Goal: Information Seeking & Learning: Learn about a topic

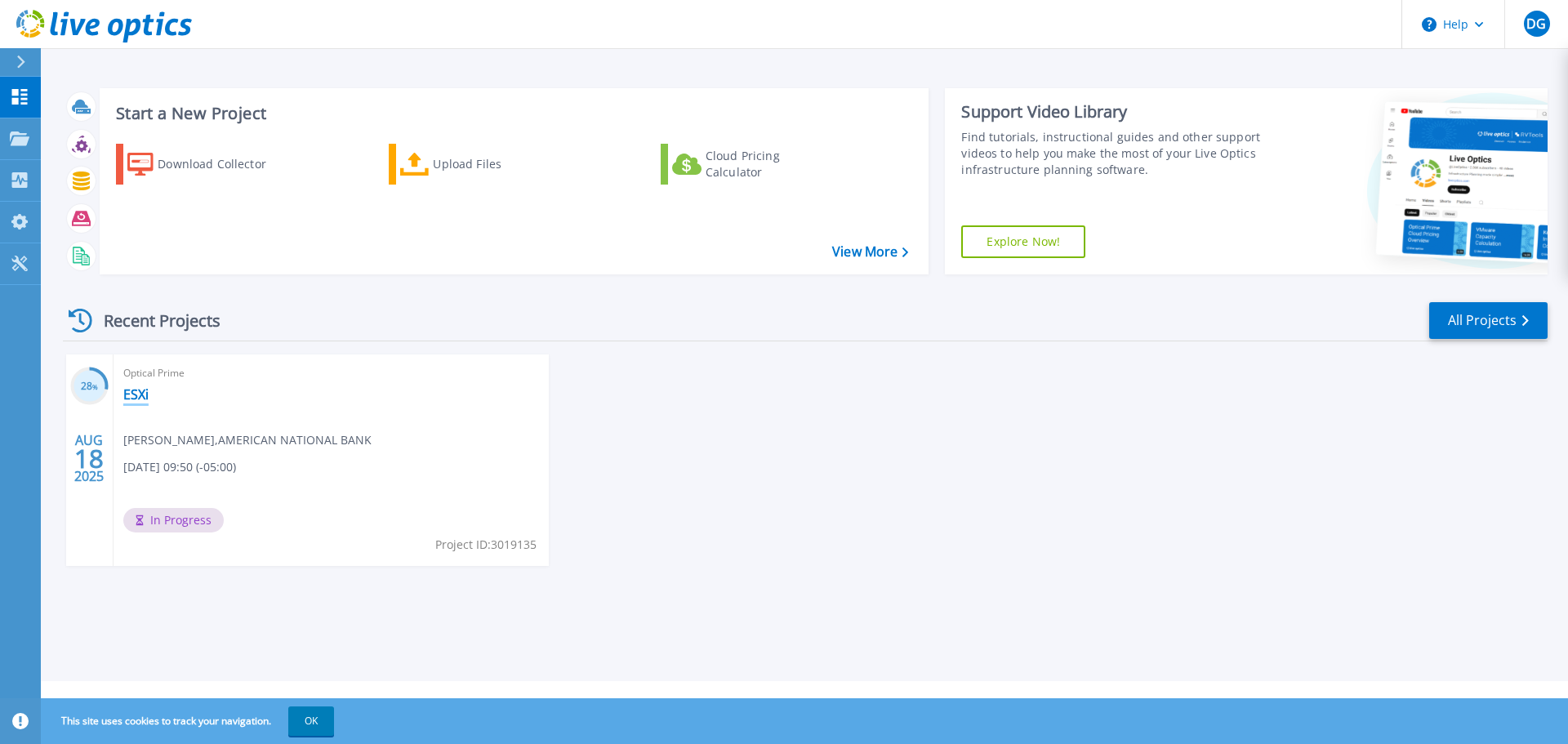
click at [133, 398] on link "ESXi" at bounding box center [136, 395] width 26 height 16
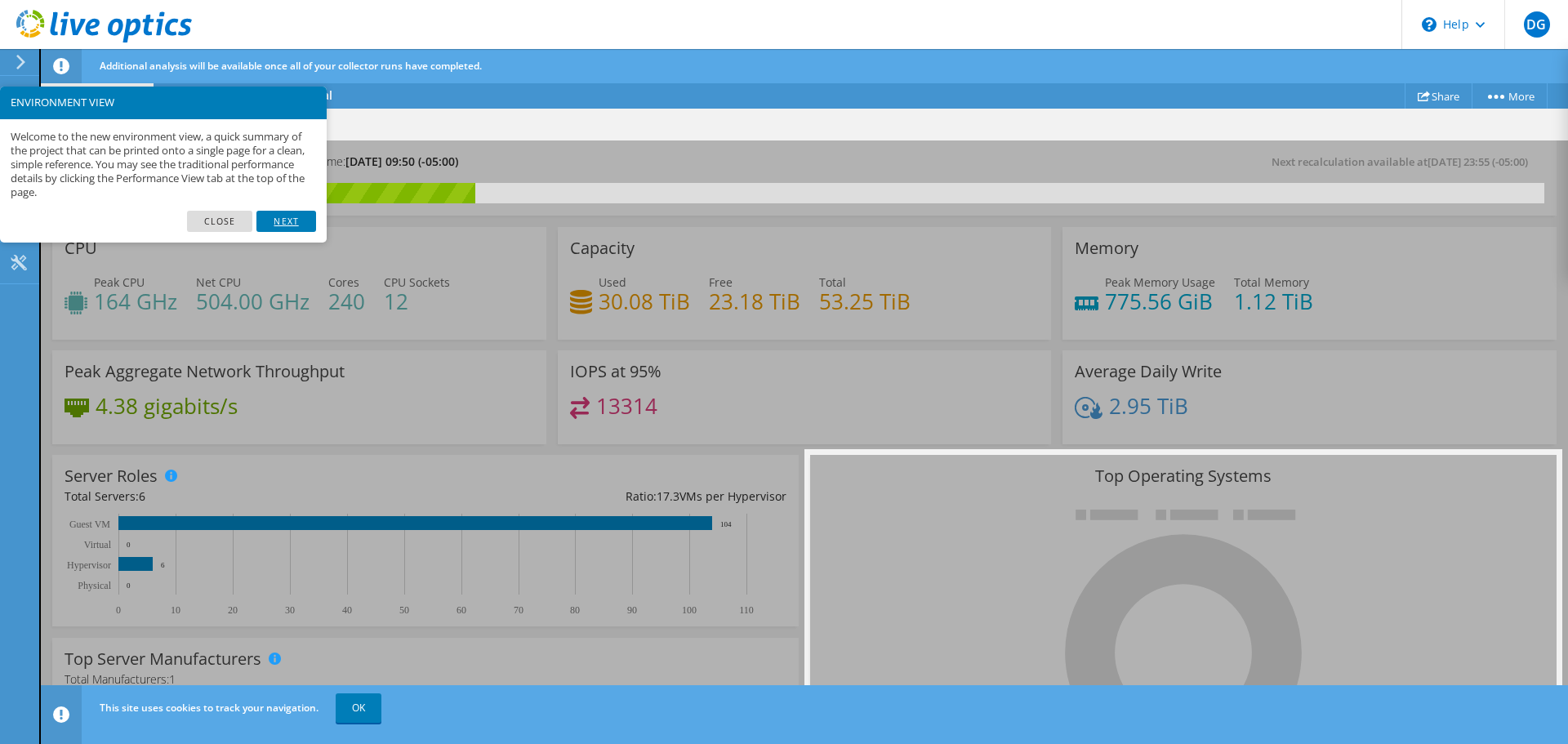
click at [275, 222] on link "Next" at bounding box center [286, 221] width 59 height 21
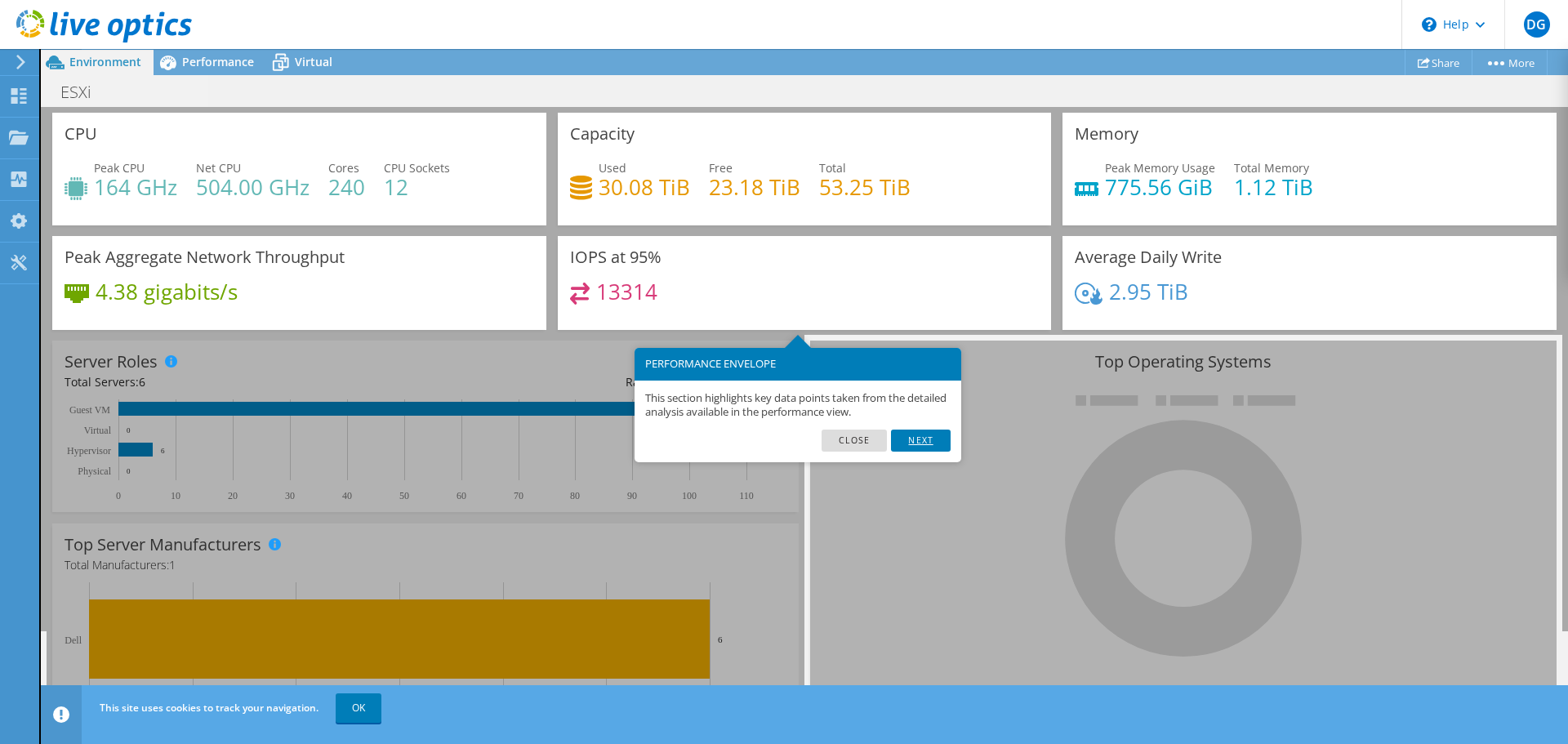
click at [904, 440] on link "Next" at bounding box center [920, 440] width 59 height 21
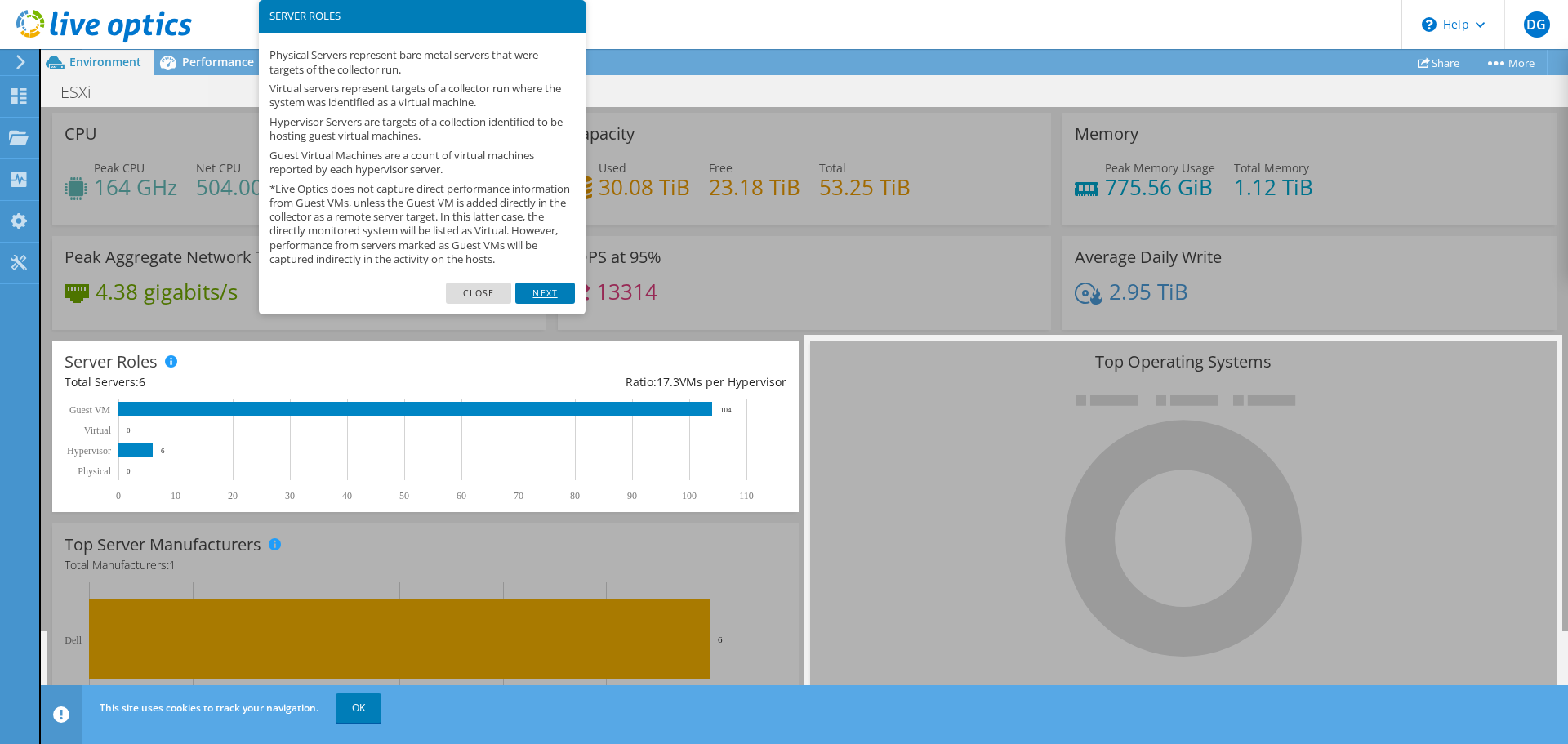
click at [539, 304] on link "Next" at bounding box center [545, 292] width 59 height 21
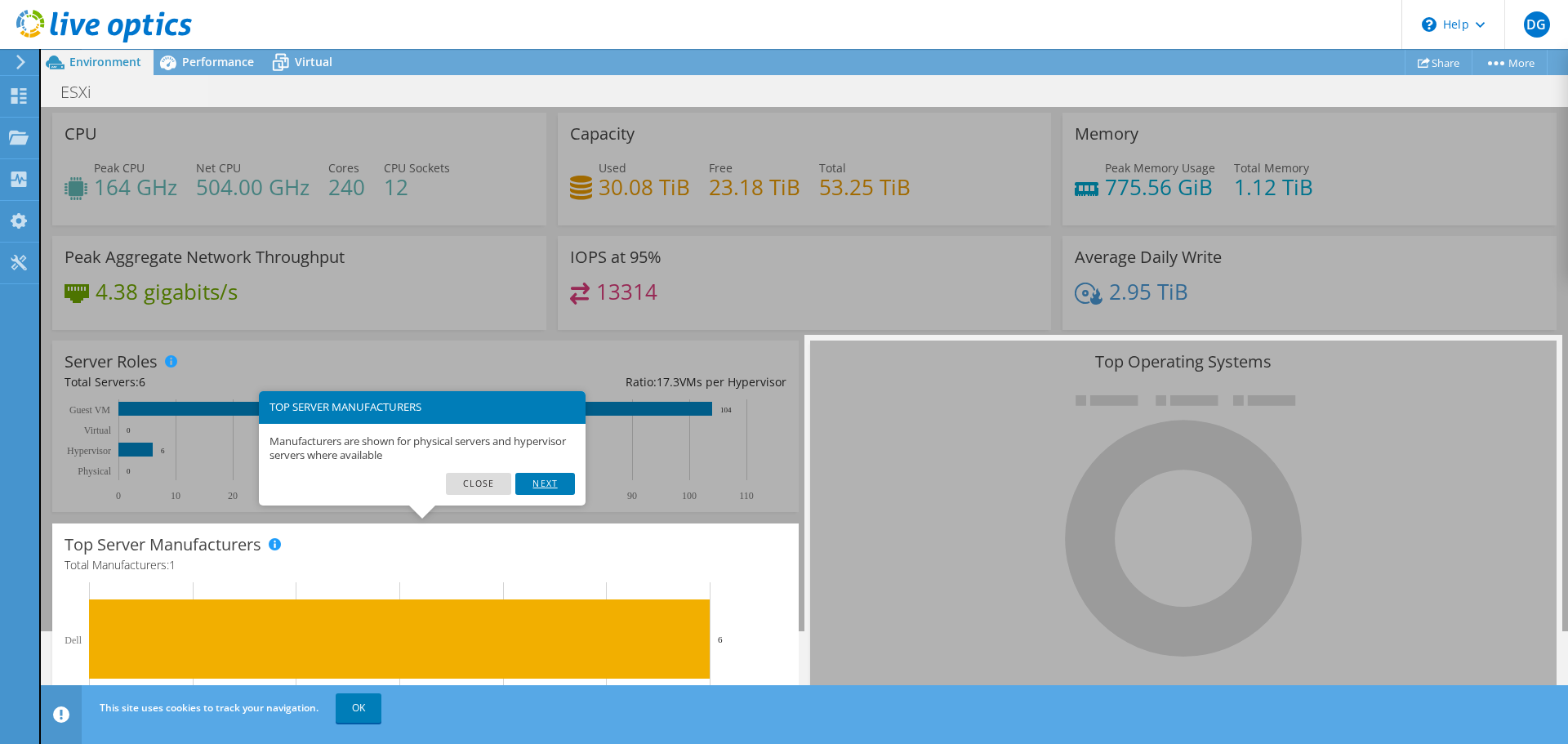
click at [553, 481] on link "Next" at bounding box center [545, 483] width 59 height 21
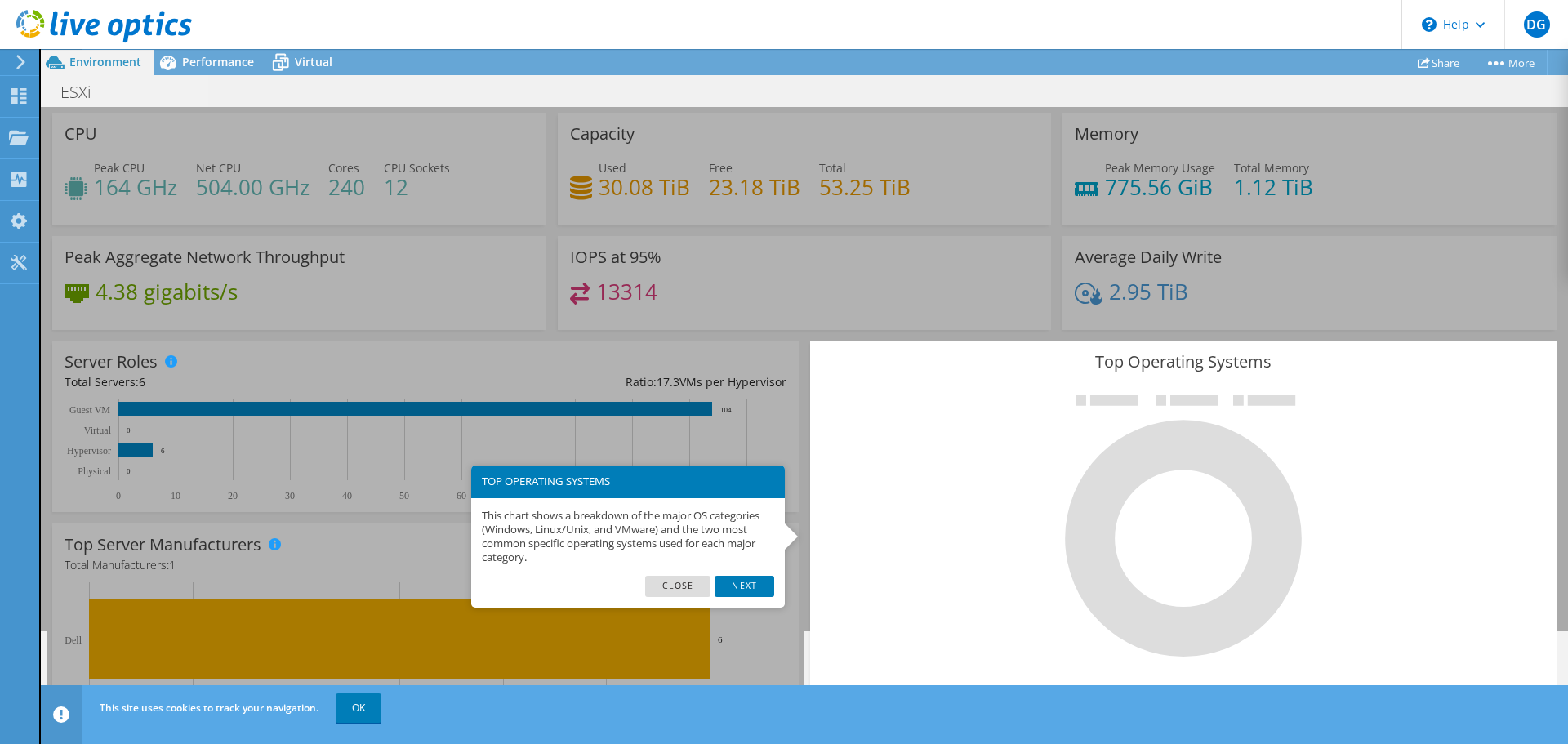
click at [738, 593] on link "Next" at bounding box center [744, 585] width 59 height 21
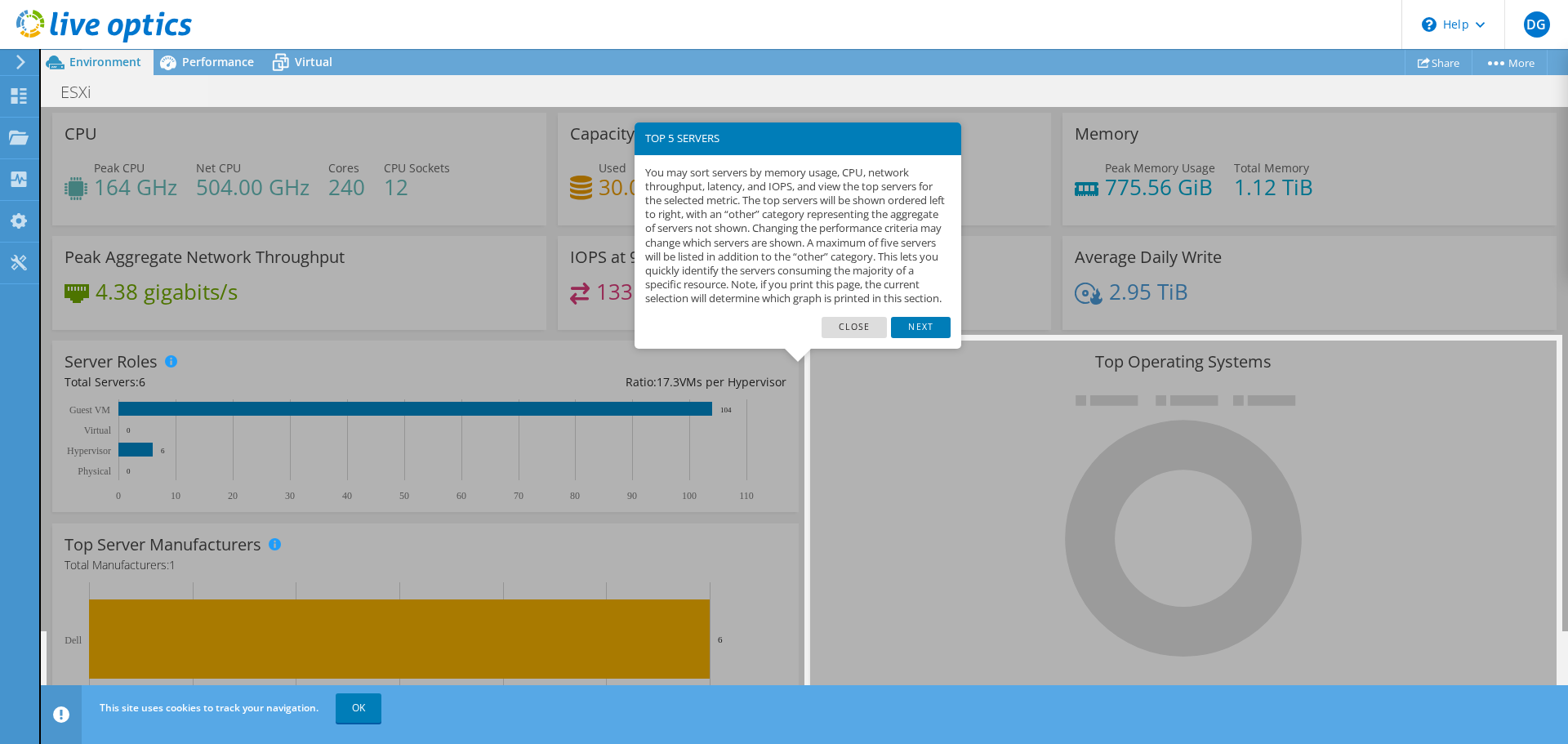
scroll to position [443, 0]
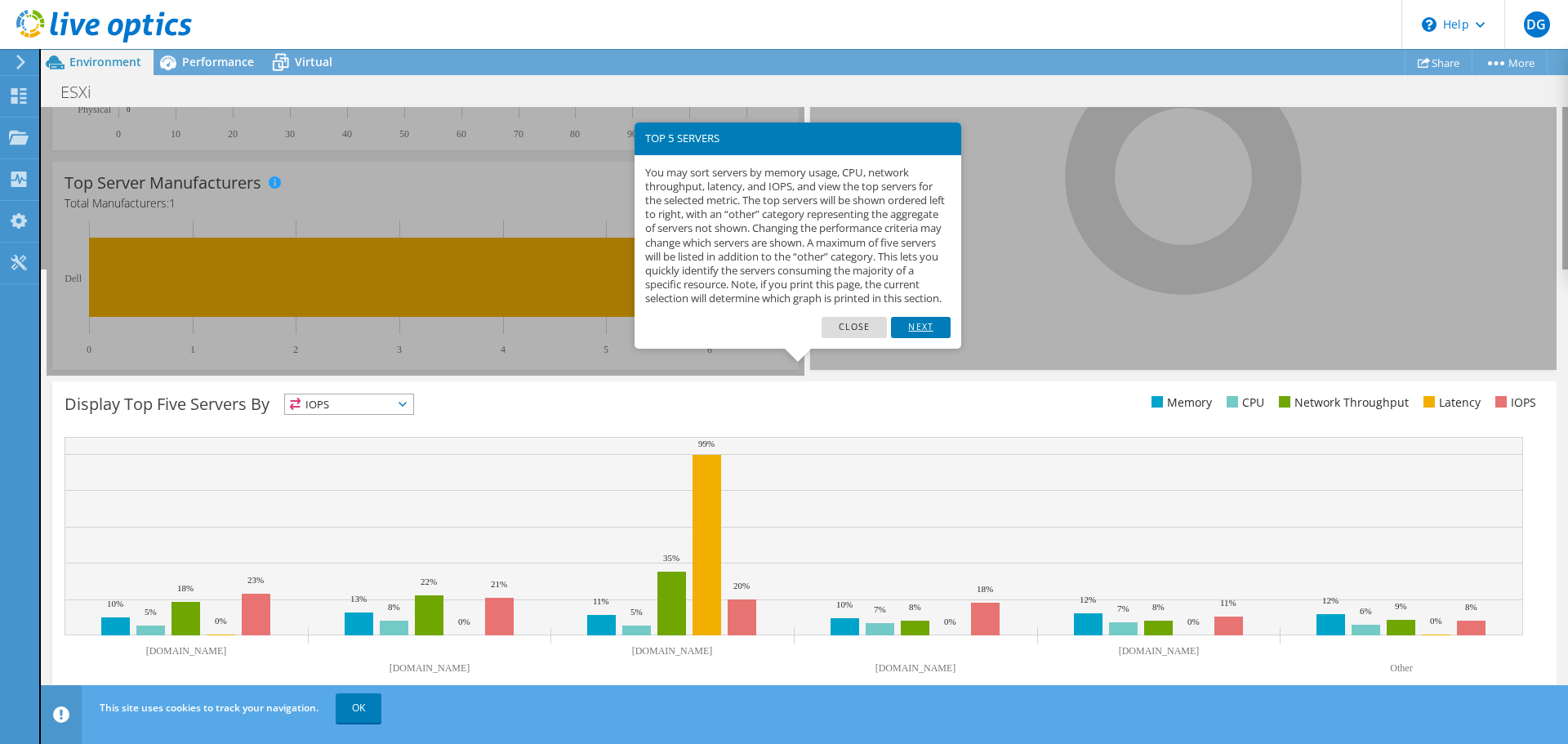
click at [912, 338] on link "Next" at bounding box center [920, 327] width 59 height 21
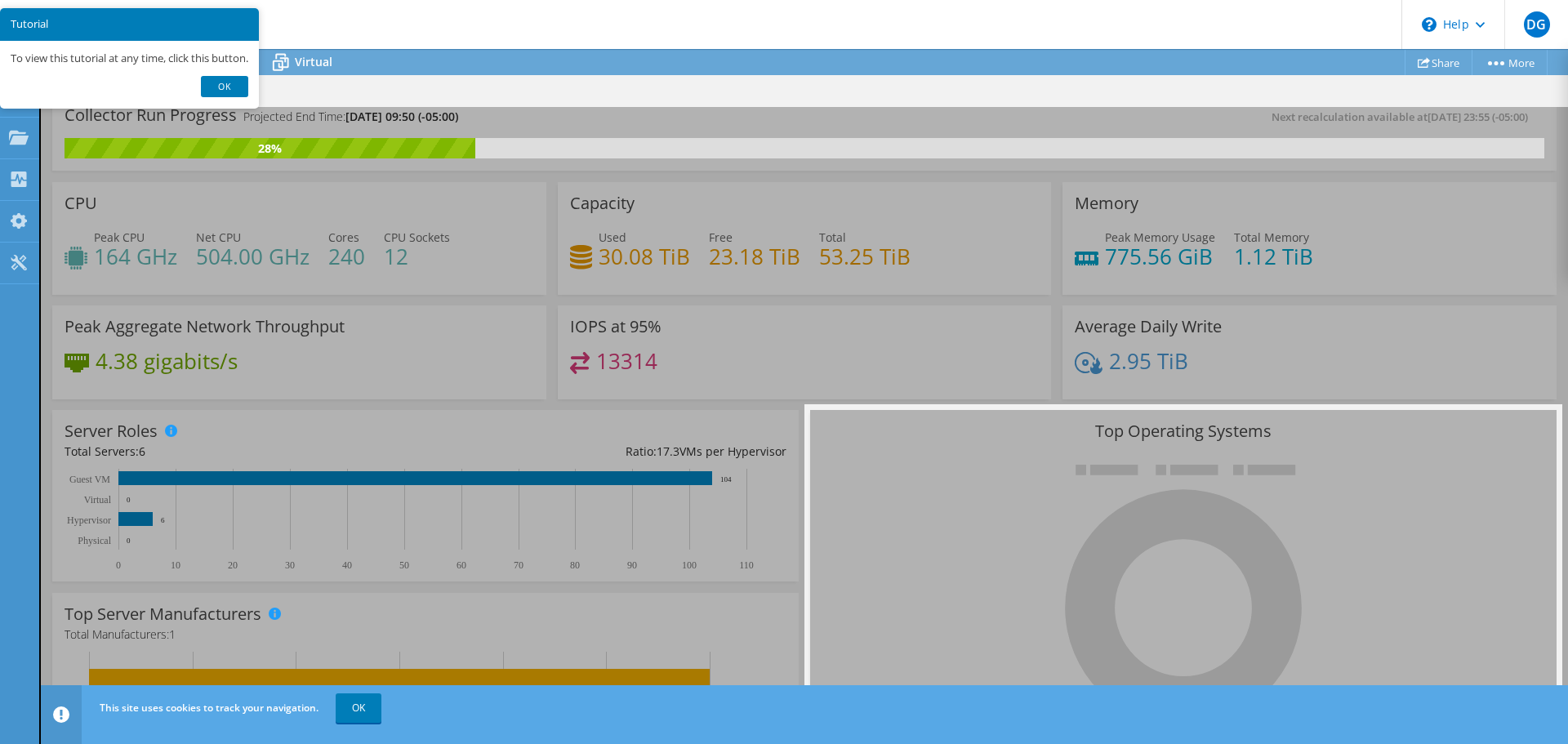
scroll to position [0, 0]
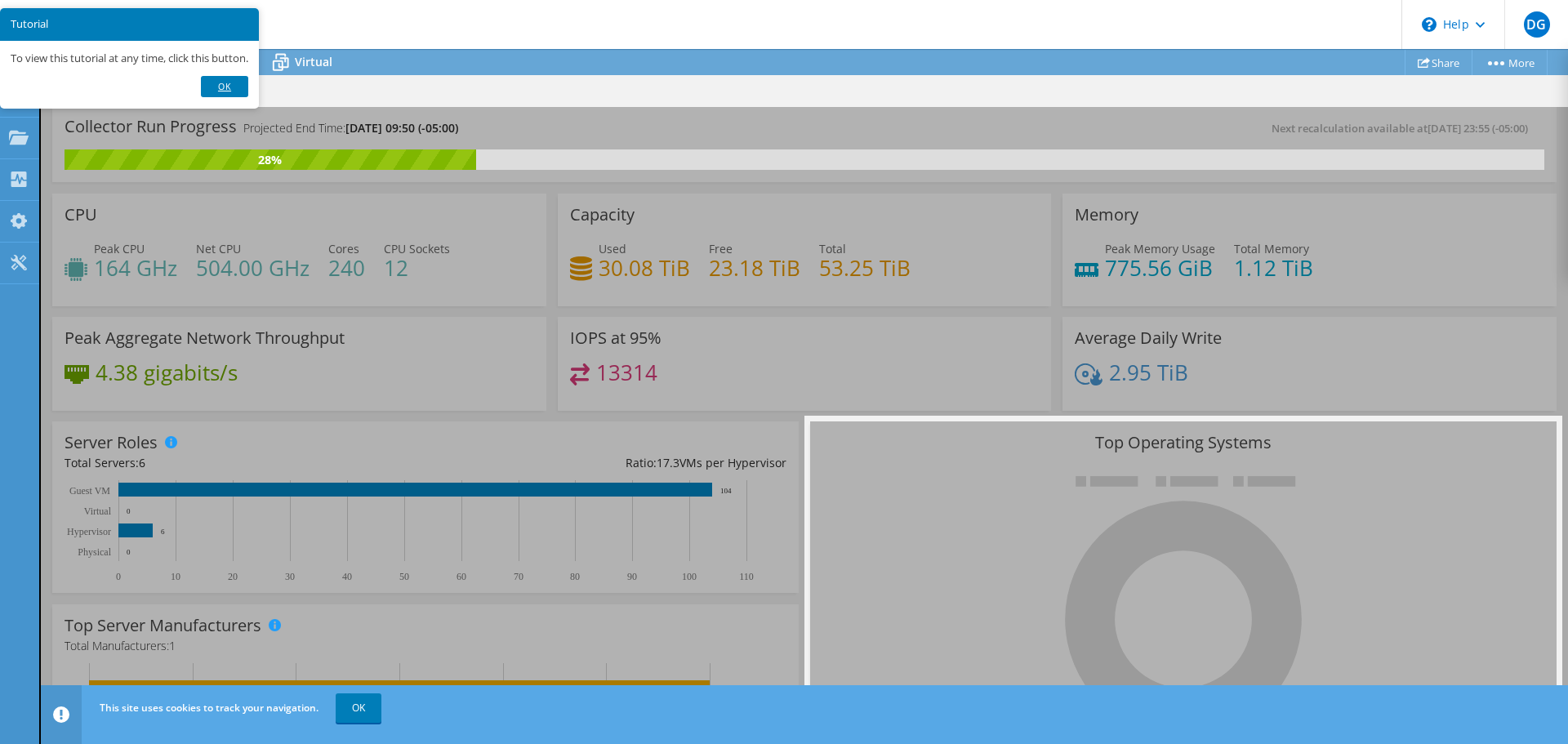
click at [223, 87] on link "Ok" at bounding box center [224, 86] width 48 height 21
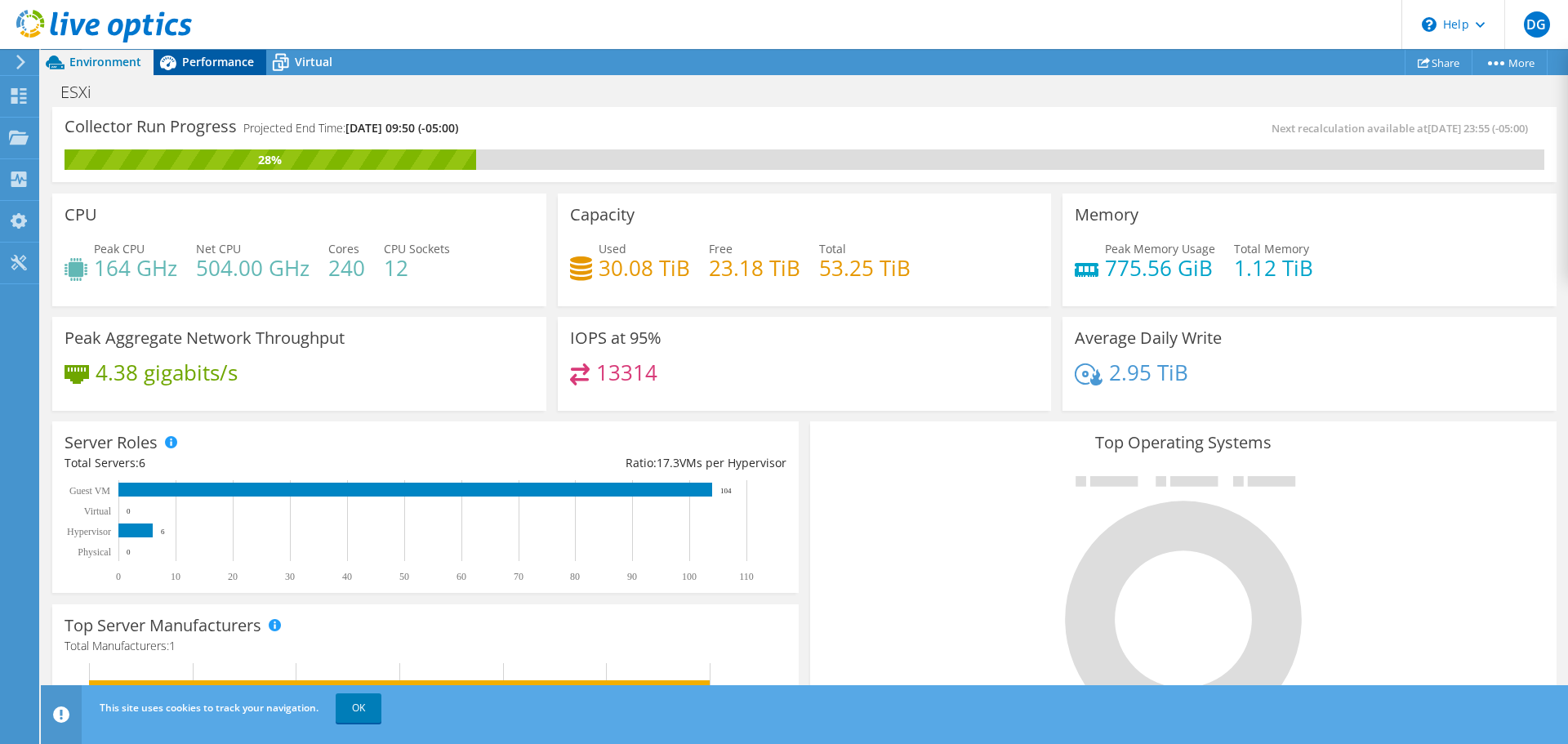
click at [200, 68] on span "Performance" at bounding box center [218, 61] width 71 height 16
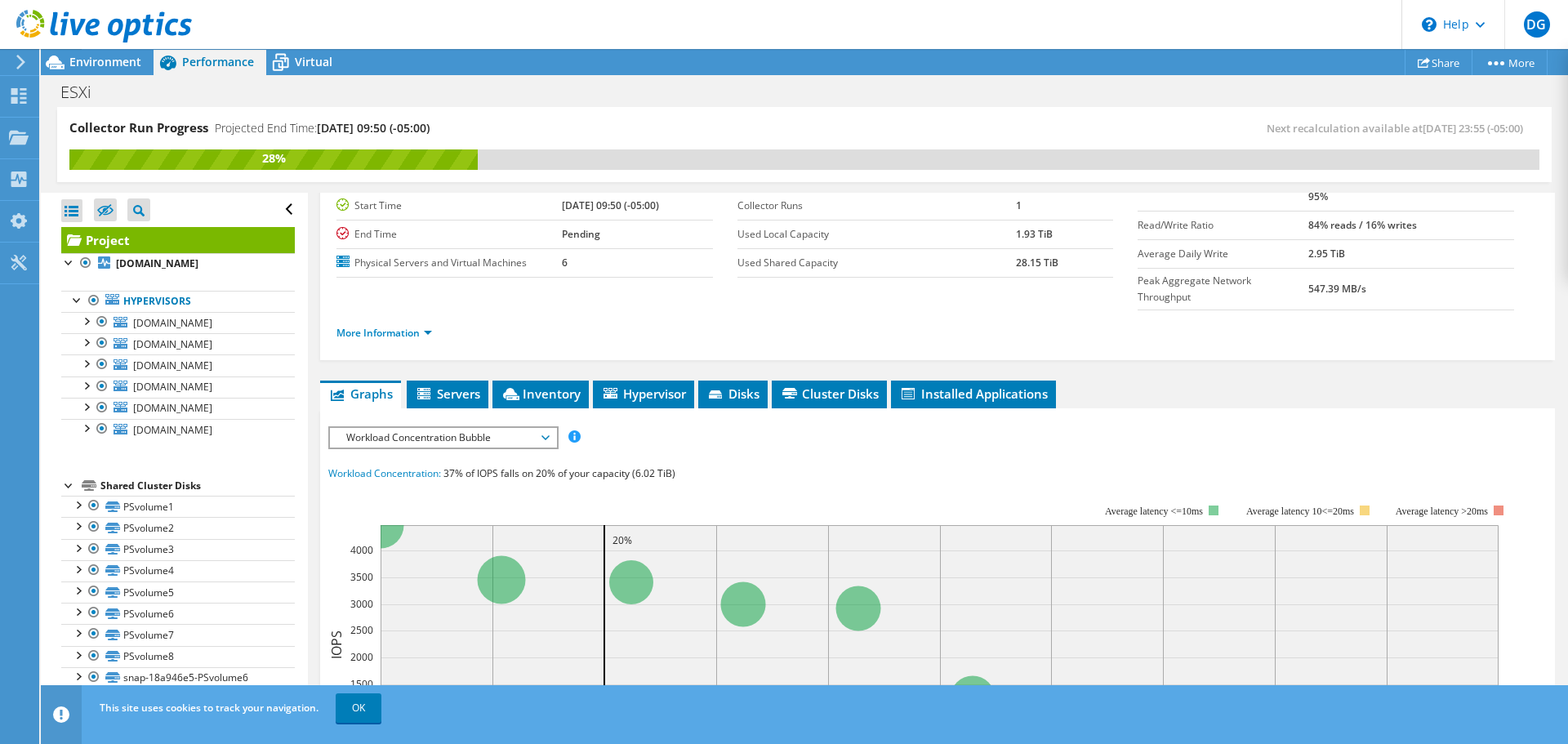
scroll to position [245, 0]
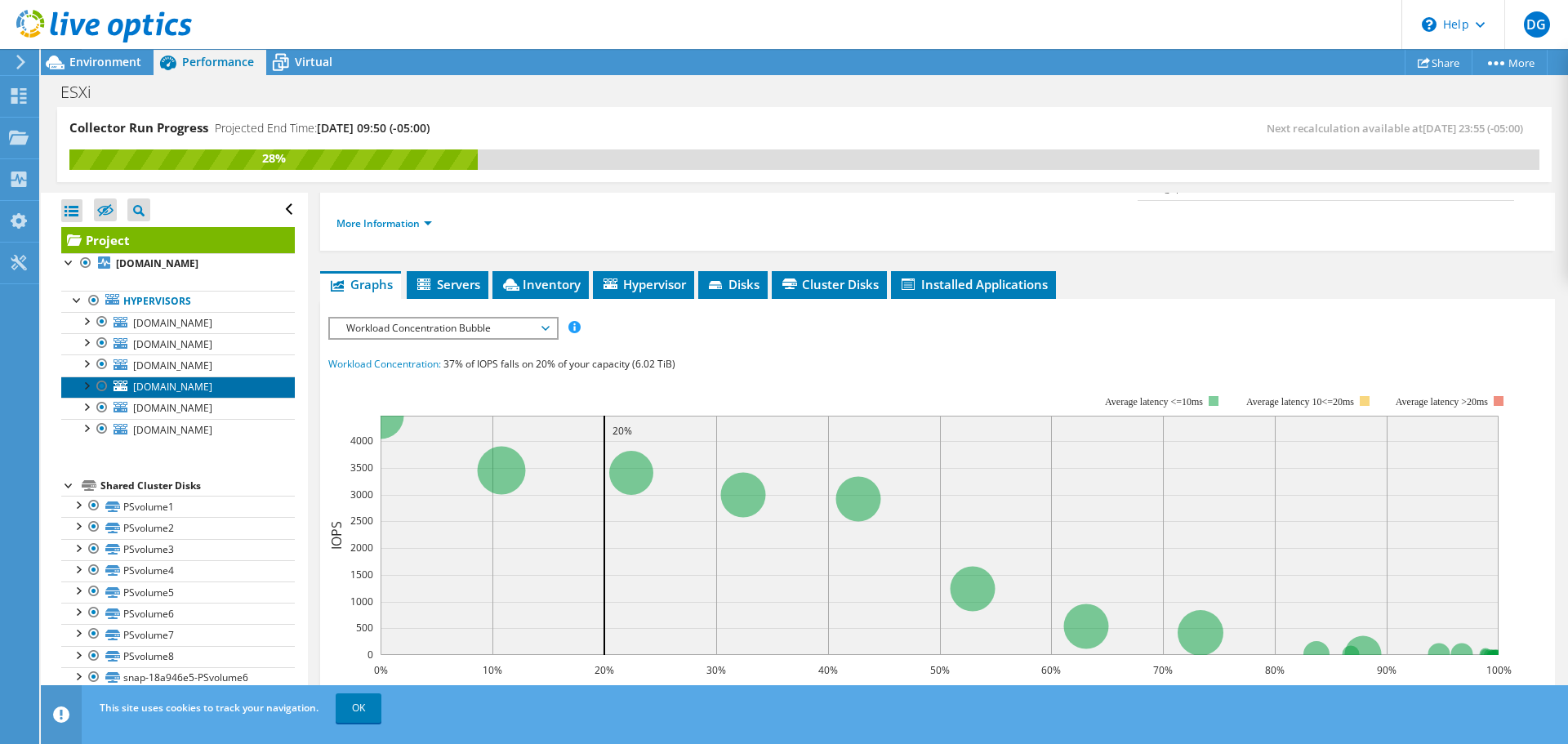
click at [193, 387] on span "vsphere-mn-2.amnat.com" at bounding box center [172, 387] width 79 height 14
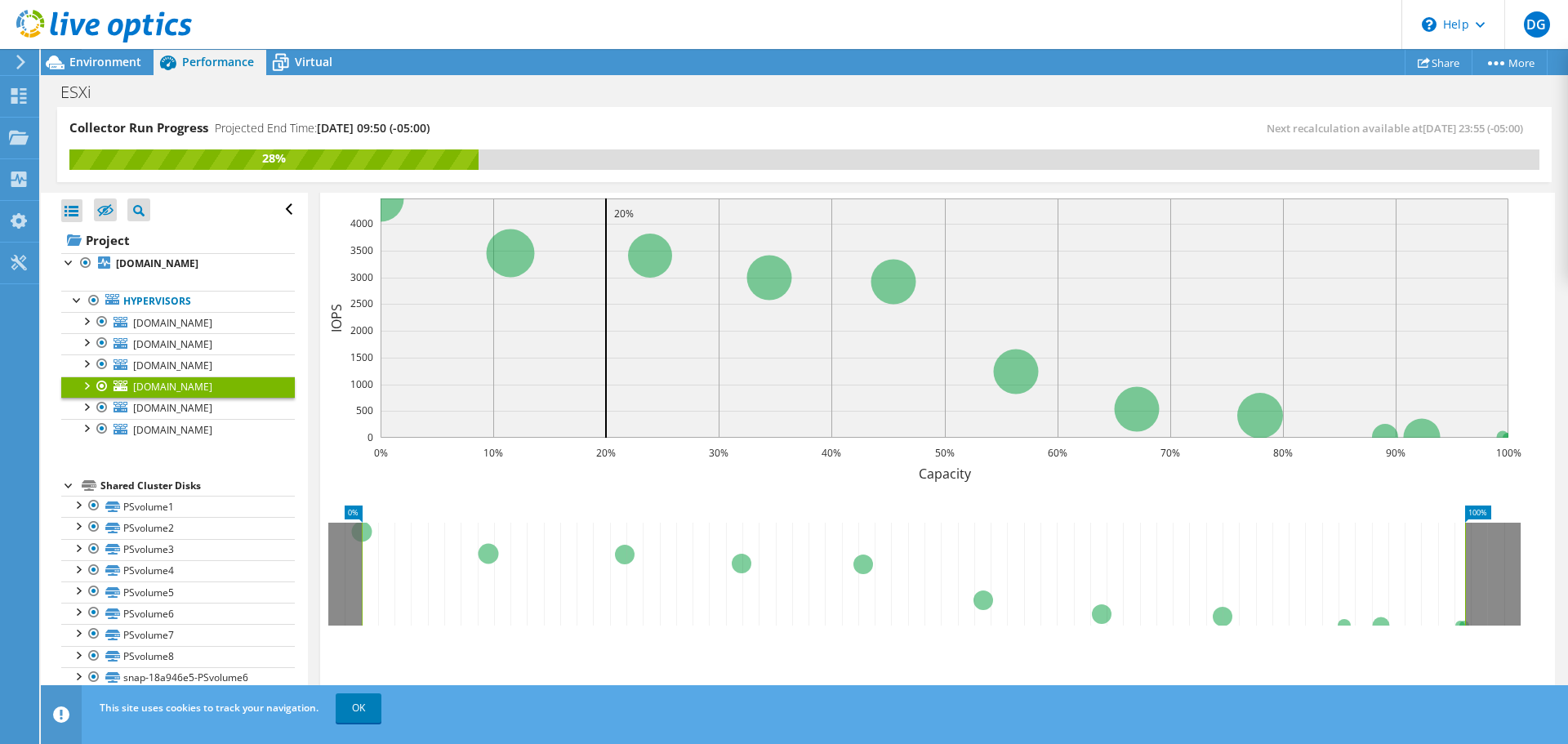
scroll to position [409, 0]
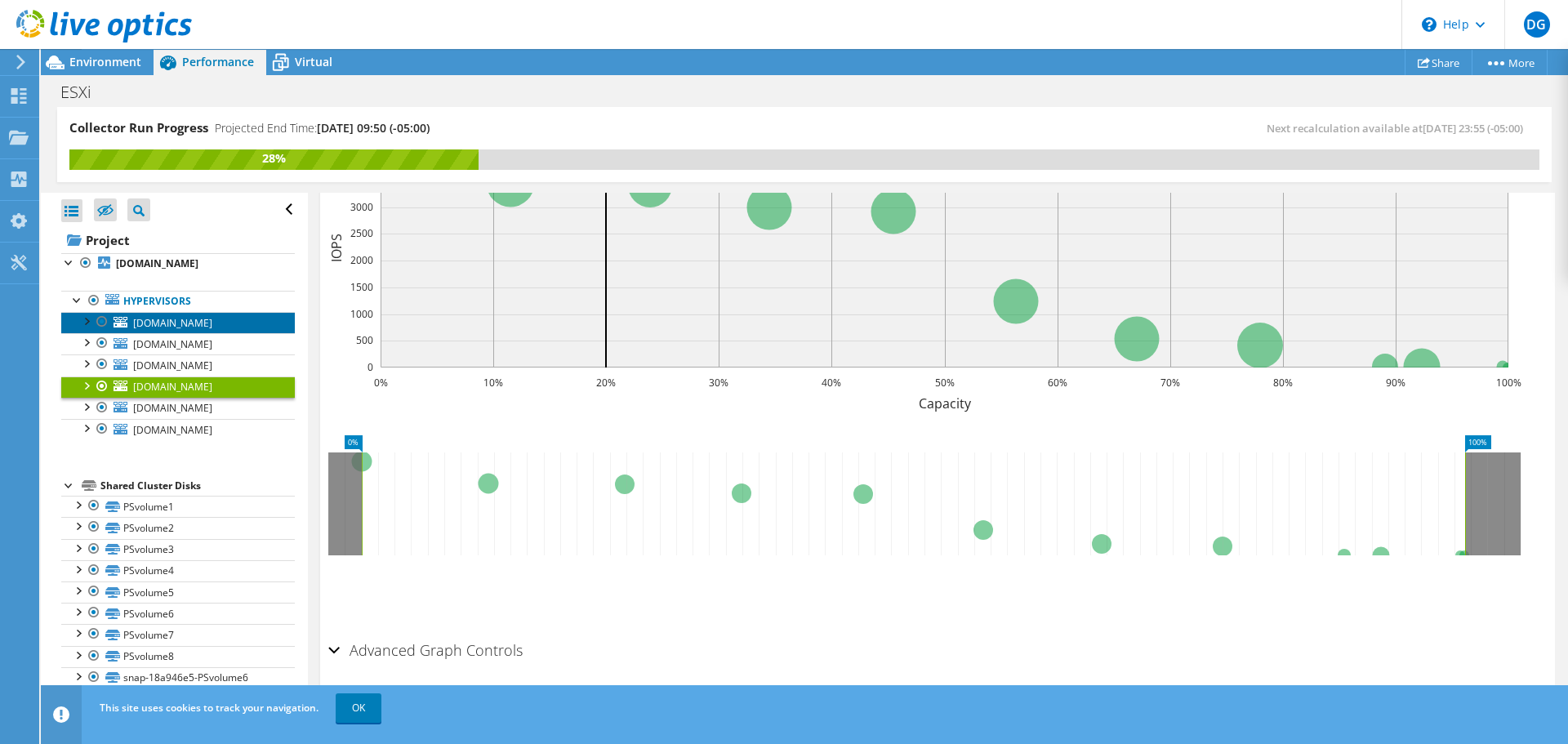
click at [193, 330] on link "vsphere-mn-3.amnat.com" at bounding box center [178, 323] width 234 height 21
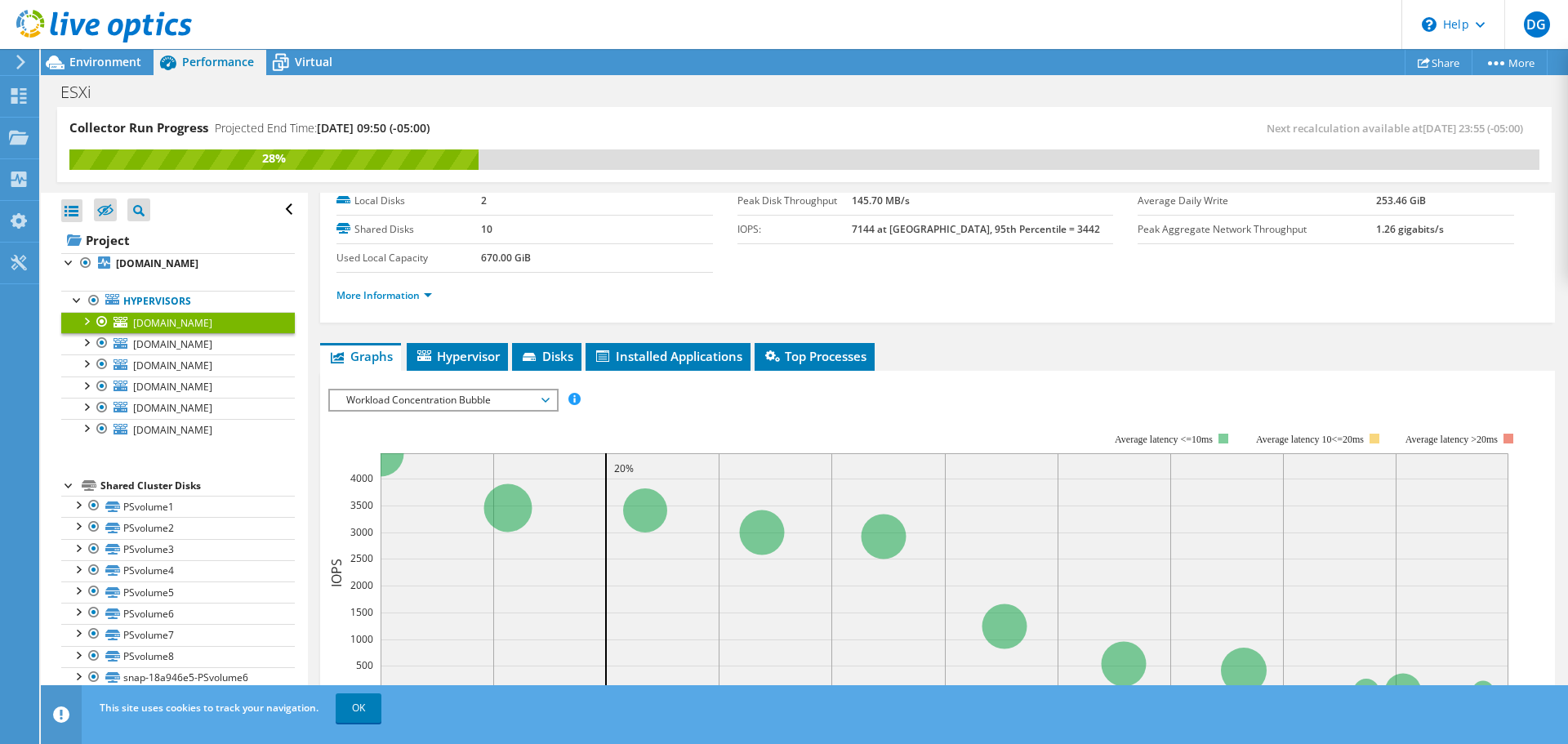
scroll to position [82, 0]
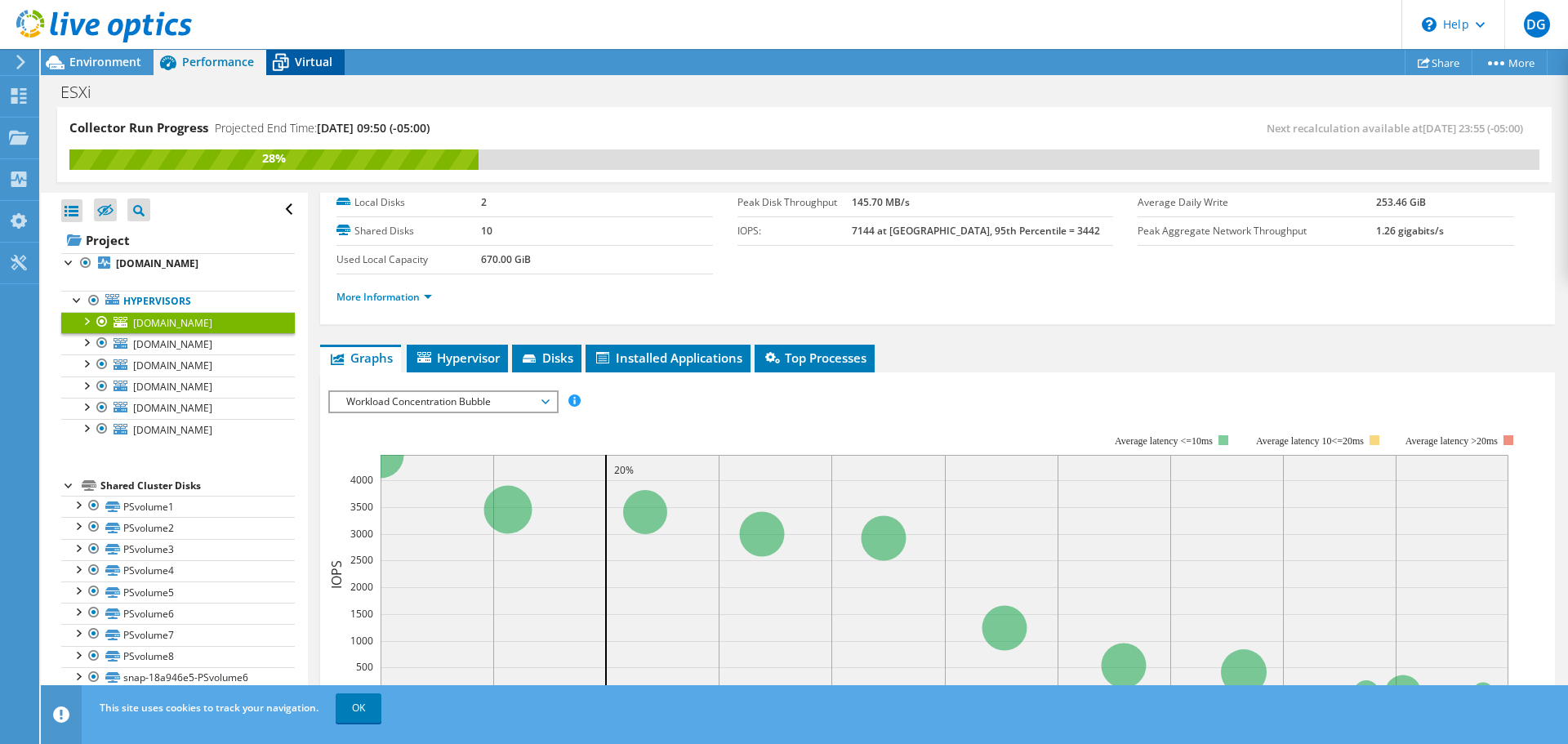
click at [308, 62] on span "Virtual" at bounding box center [313, 61] width 38 height 16
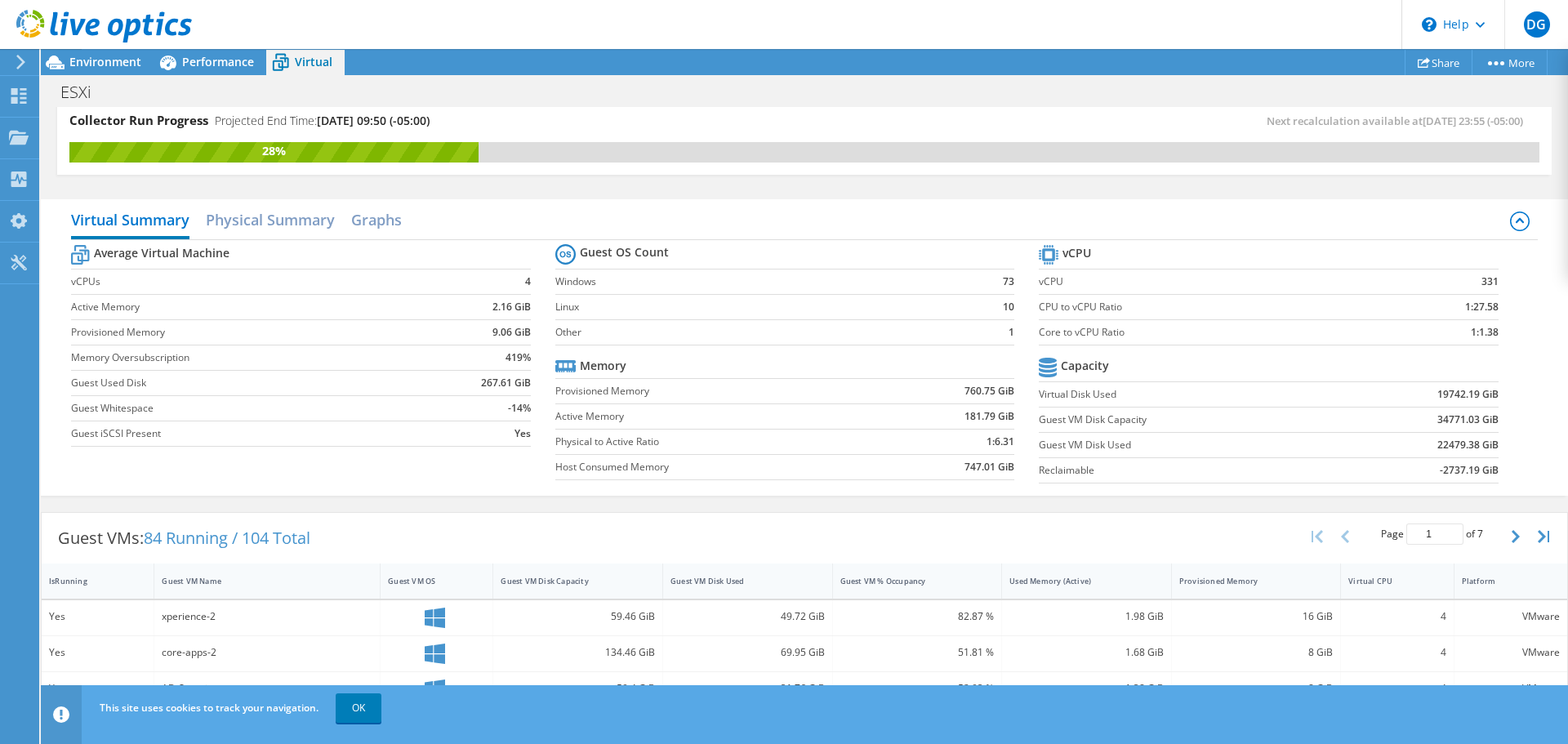
scroll to position [0, 0]
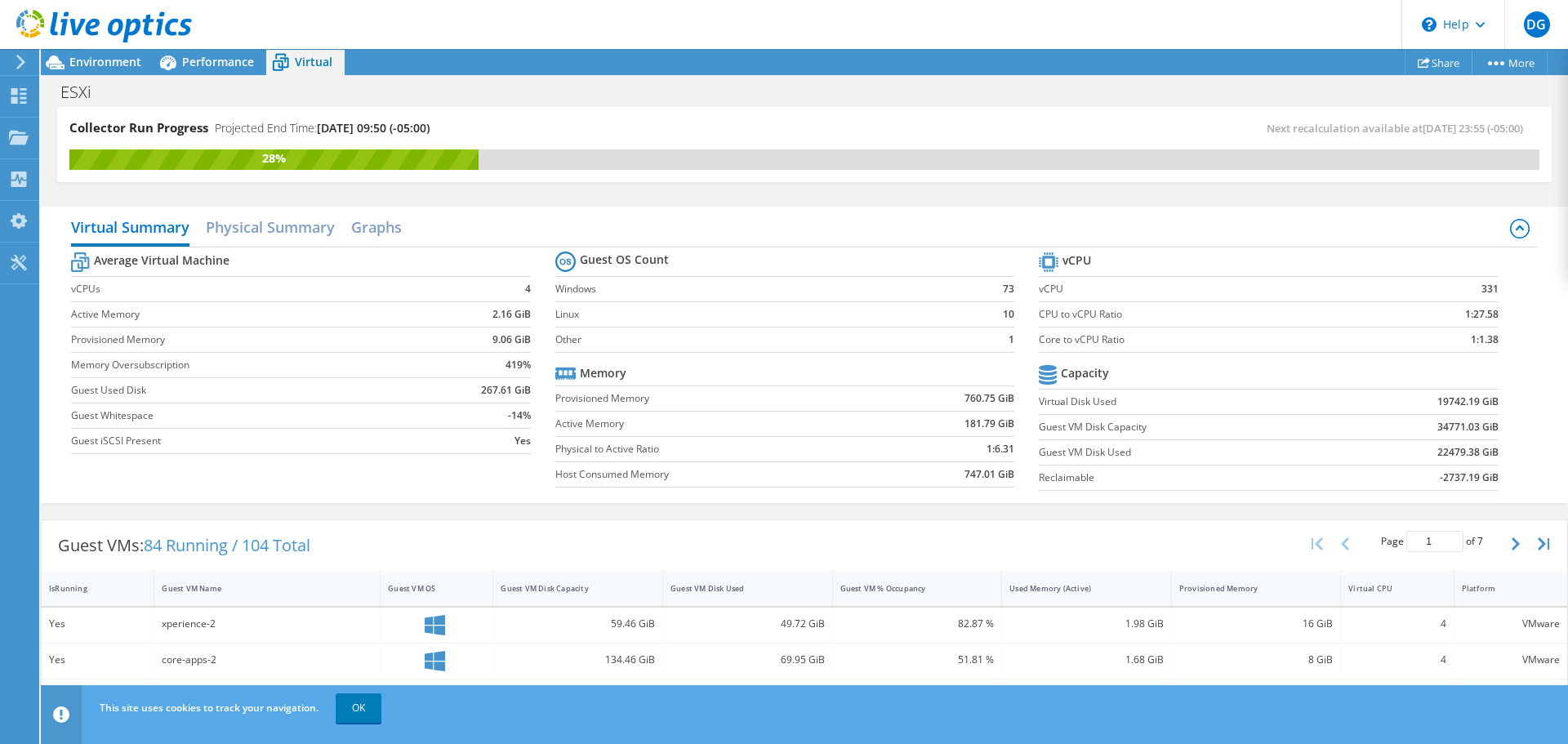
click at [23, 61] on use at bounding box center [21, 62] width 9 height 15
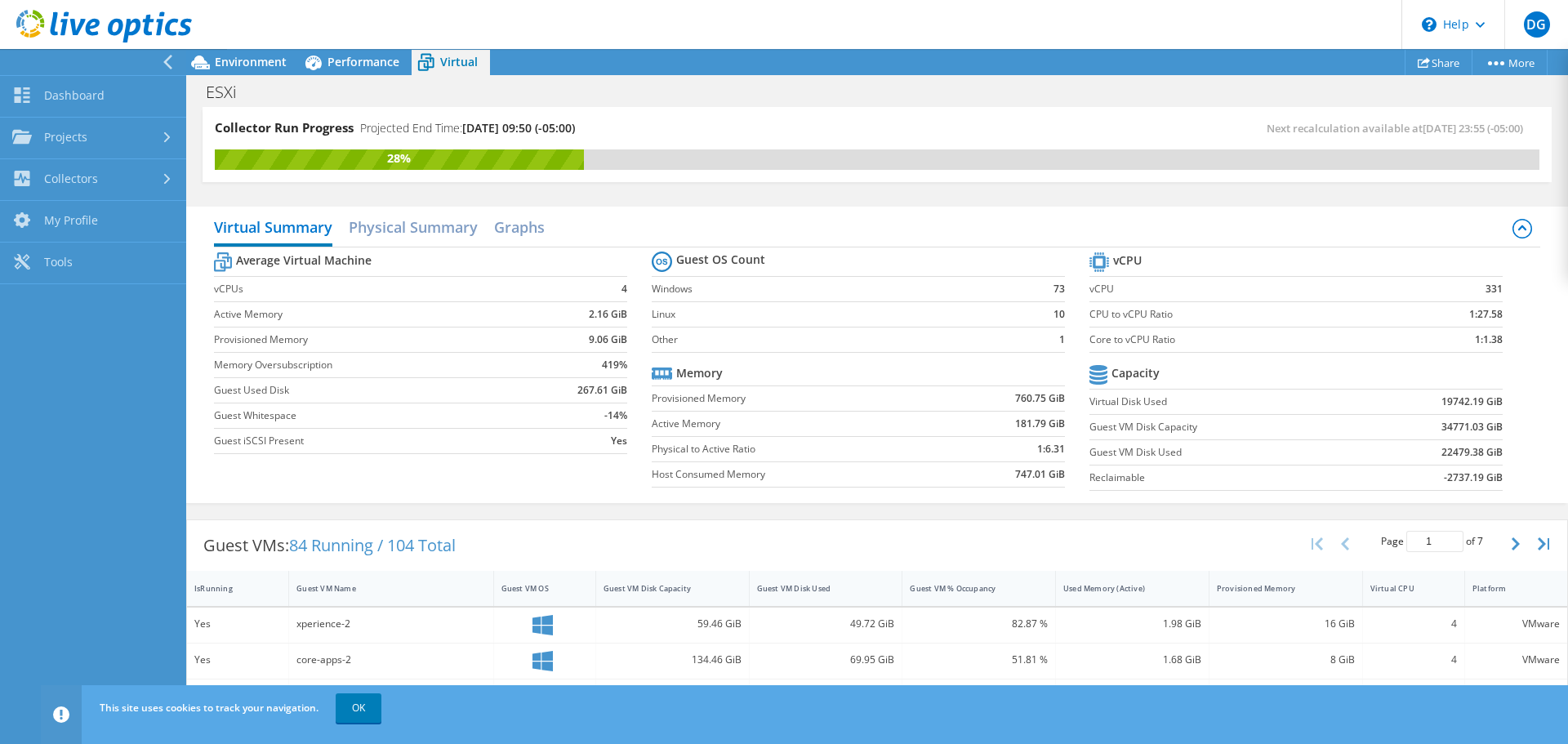
click at [162, 57] on div at bounding box center [89, 61] width 186 height 27
